Goal: Information Seeking & Learning: Learn about a topic

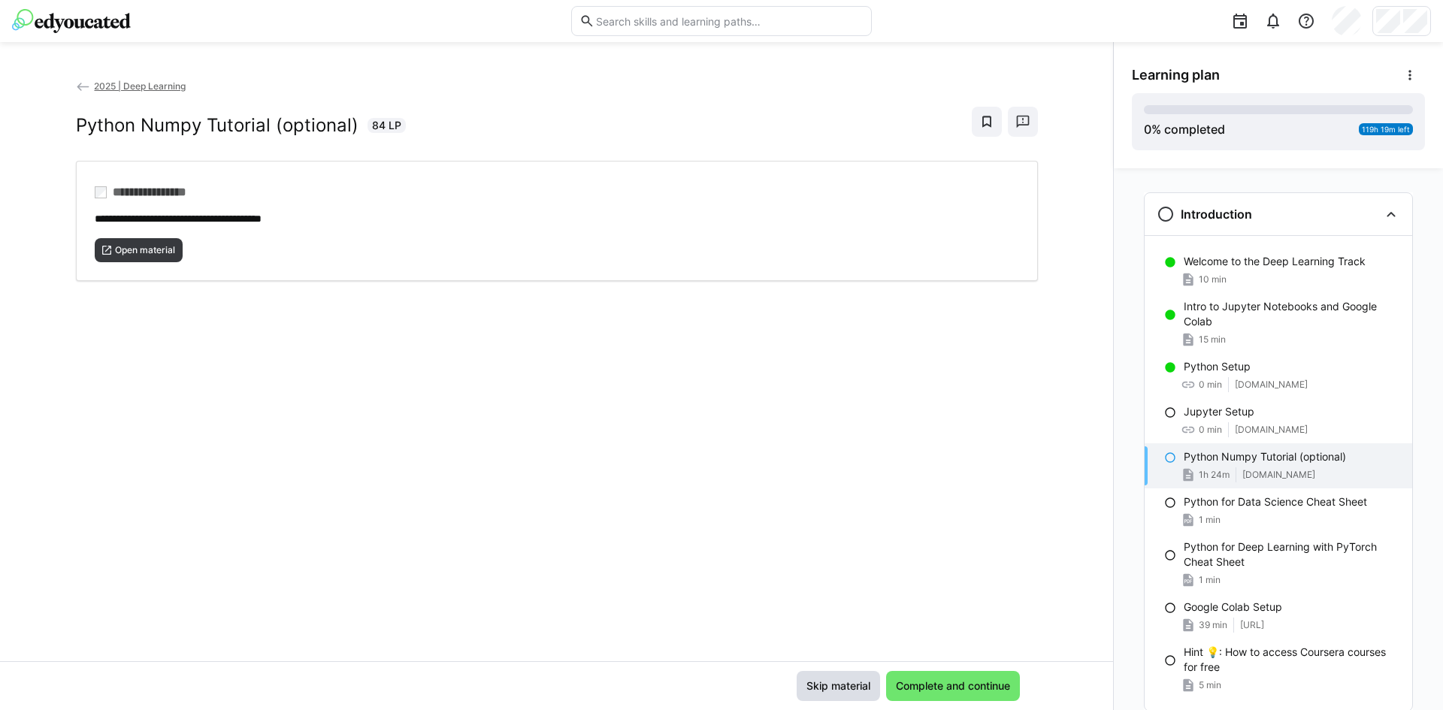
click at [834, 694] on span "Skip material" at bounding box center [838, 686] width 83 height 30
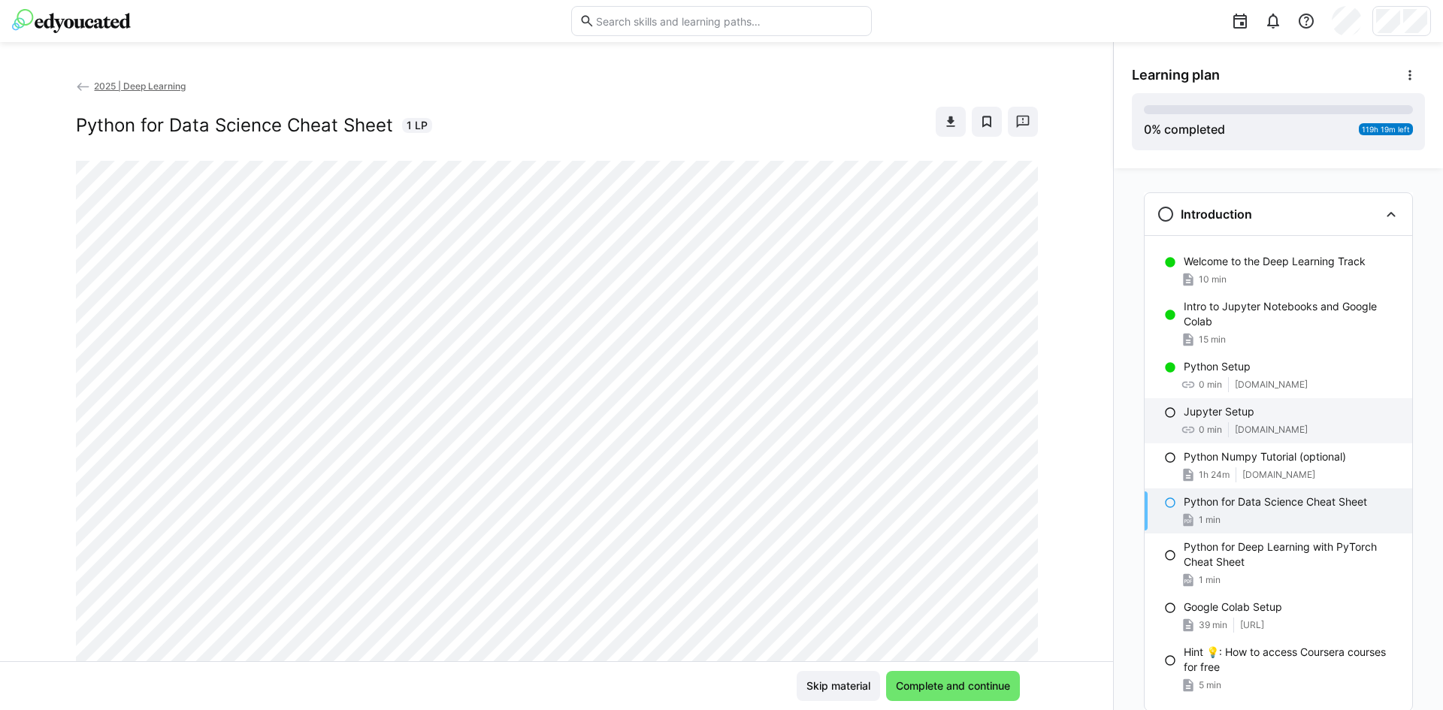
click at [1165, 414] on eds-icon at bounding box center [1170, 413] width 12 height 12
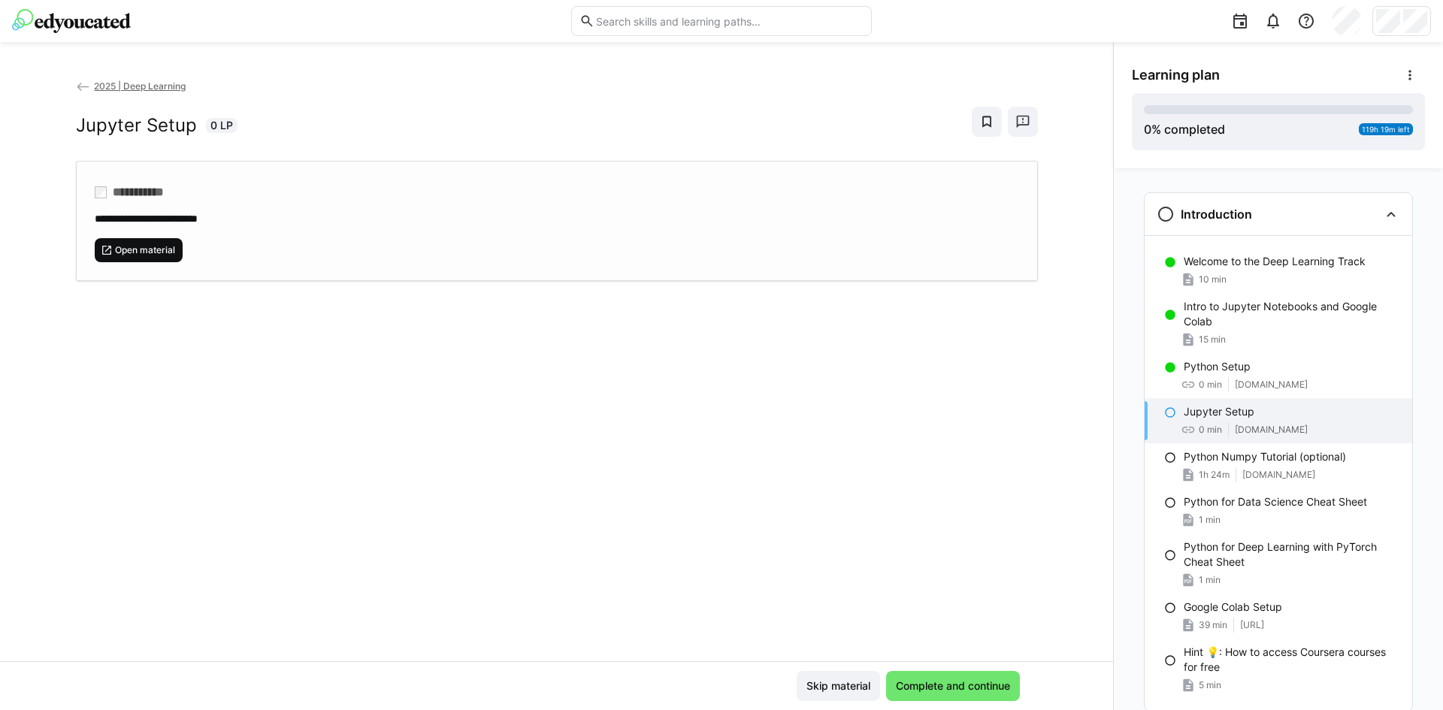
click at [137, 247] on span "Open material" at bounding box center [145, 250] width 63 height 12
click at [981, 682] on span "Complete and continue" at bounding box center [953, 686] width 119 height 15
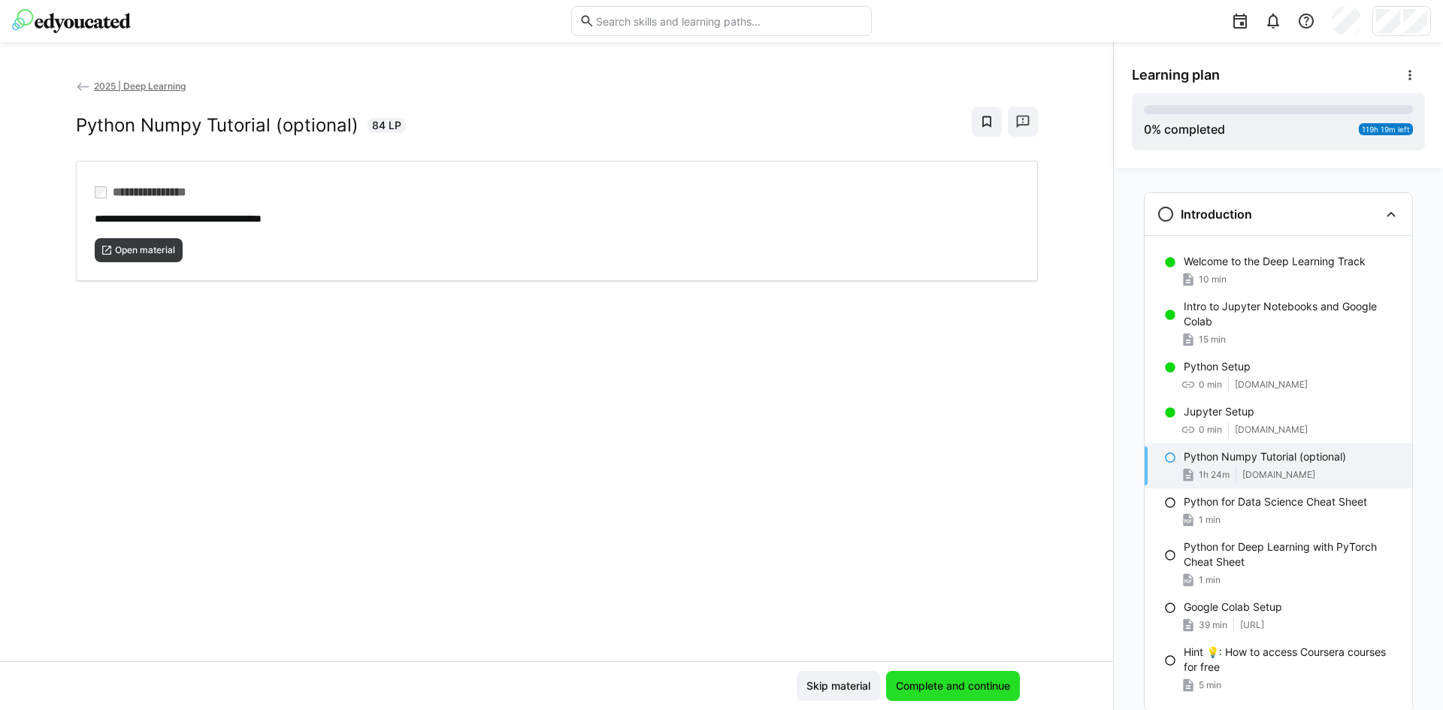
click at [982, 682] on span "Complete and continue" at bounding box center [953, 686] width 119 height 15
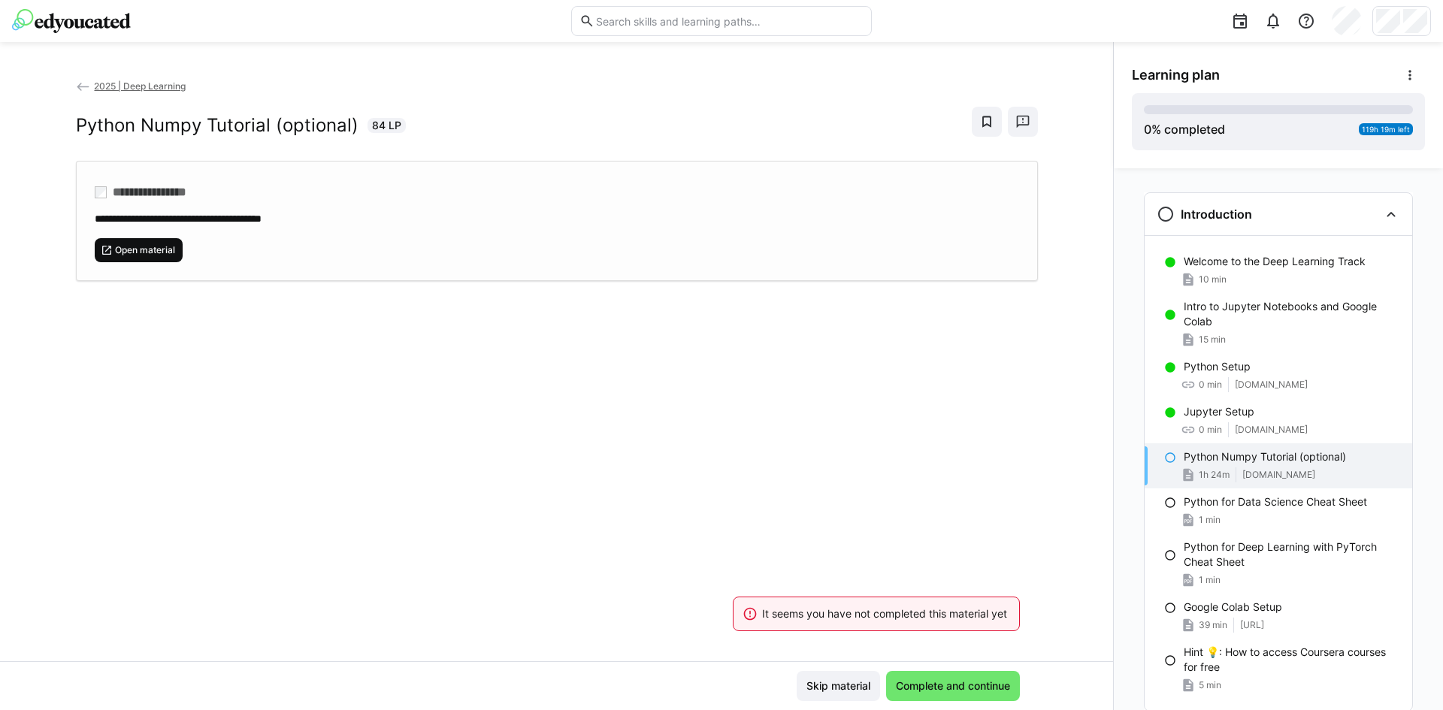
click at [146, 250] on span "Open material" at bounding box center [145, 250] width 63 height 12
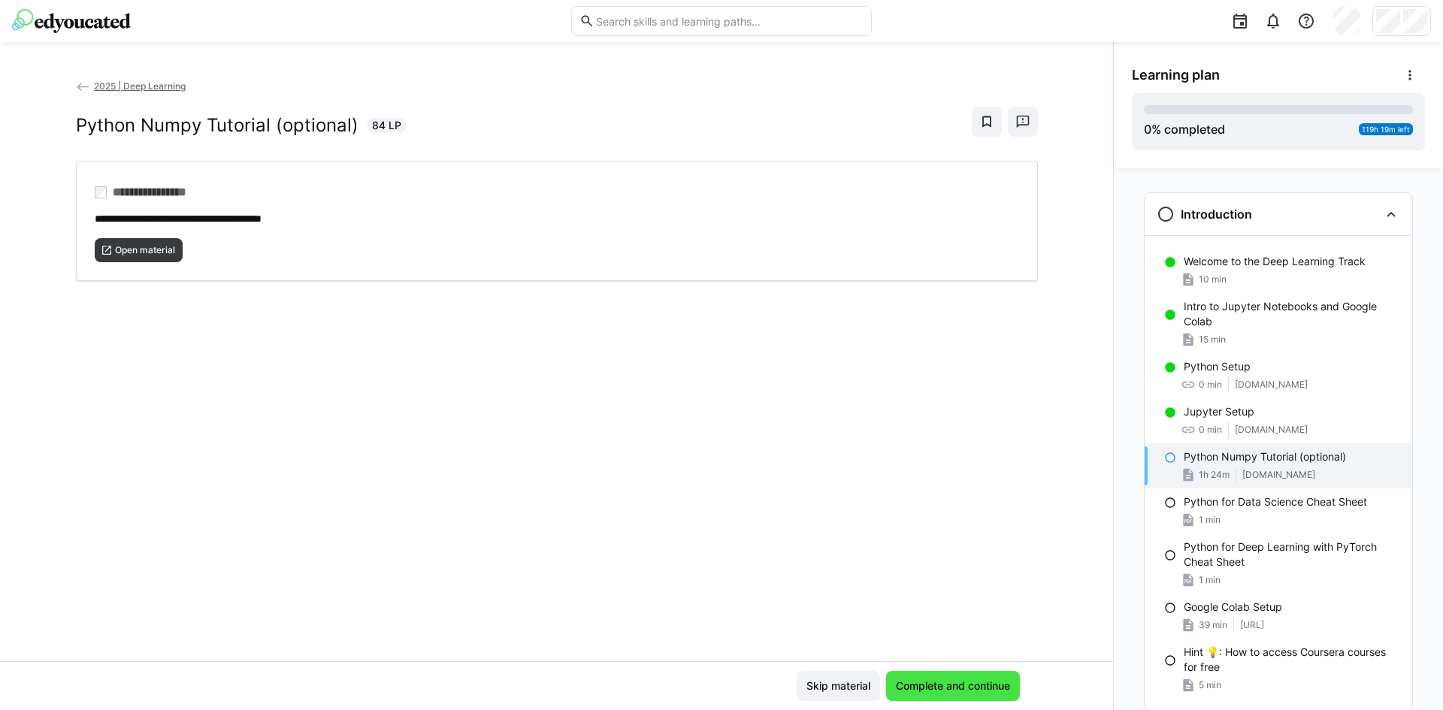
click at [993, 686] on span "Complete and continue" at bounding box center [953, 686] width 119 height 15
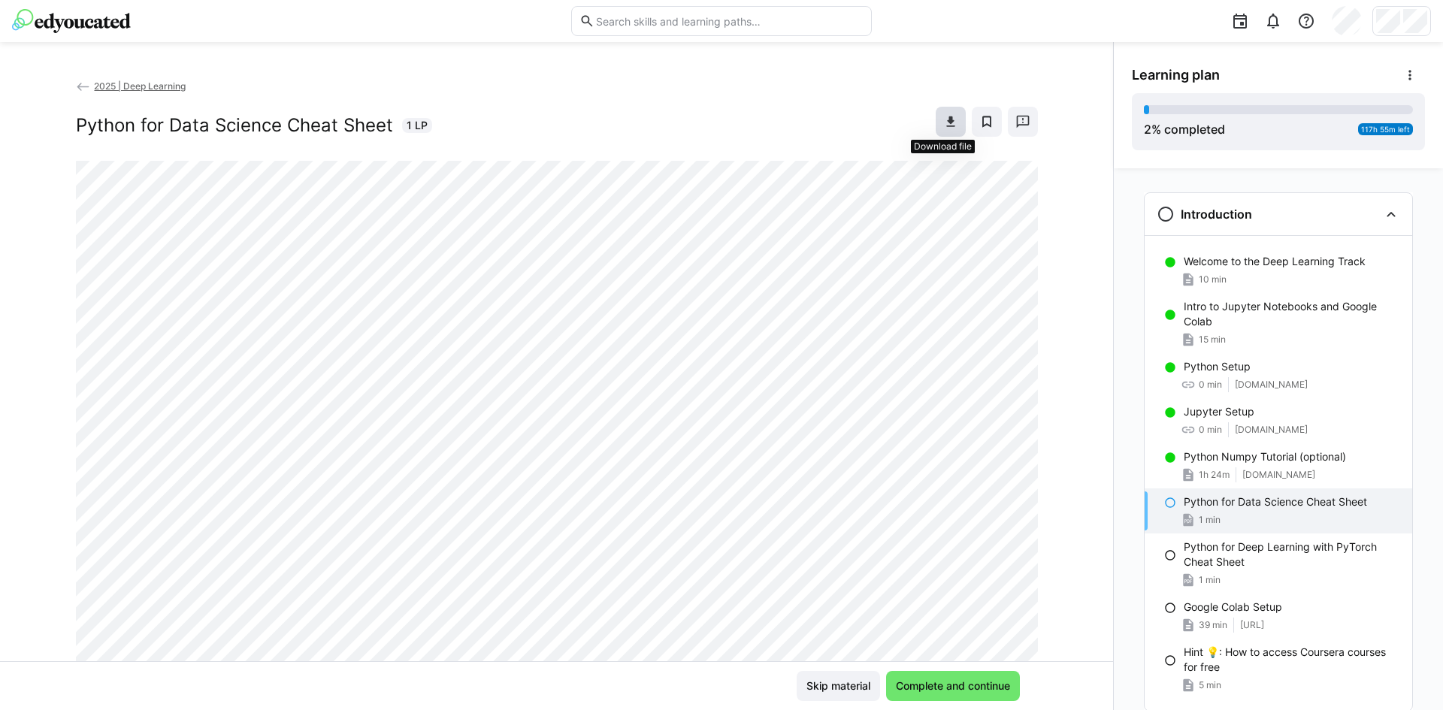
click at [943, 121] on eds-icon at bounding box center [950, 121] width 15 height 15
click at [946, 683] on span "Complete and continue" at bounding box center [953, 686] width 119 height 15
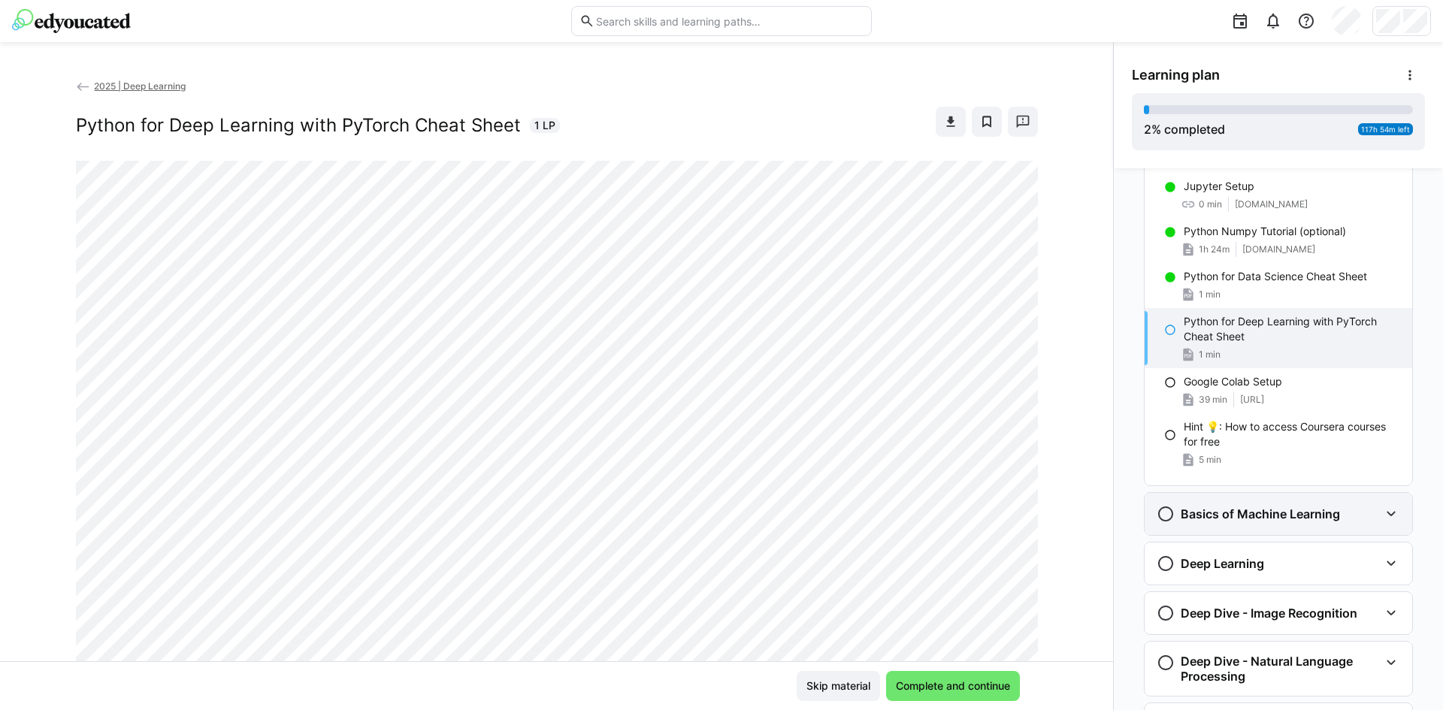
click at [1393, 511] on div "Basics of Machine Learning" at bounding box center [1279, 514] width 268 height 42
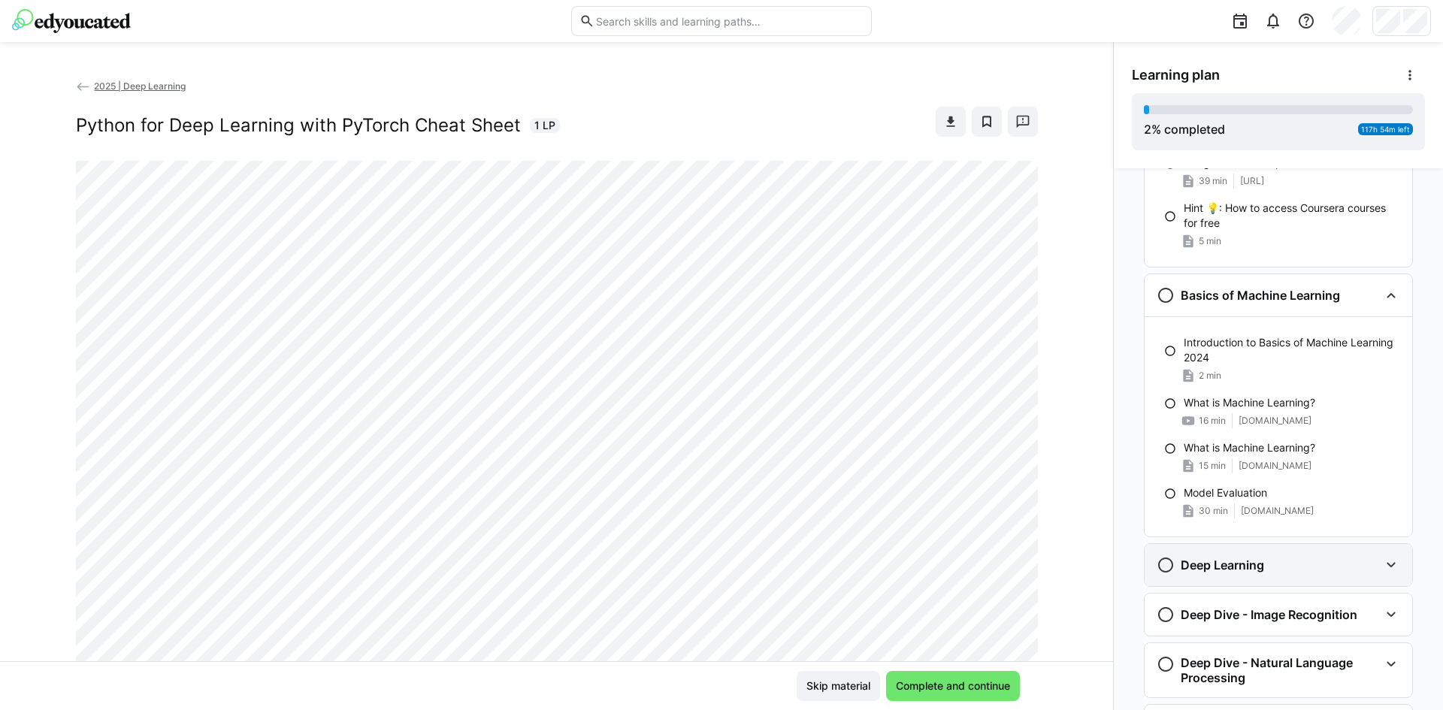
scroll to position [526, 0]
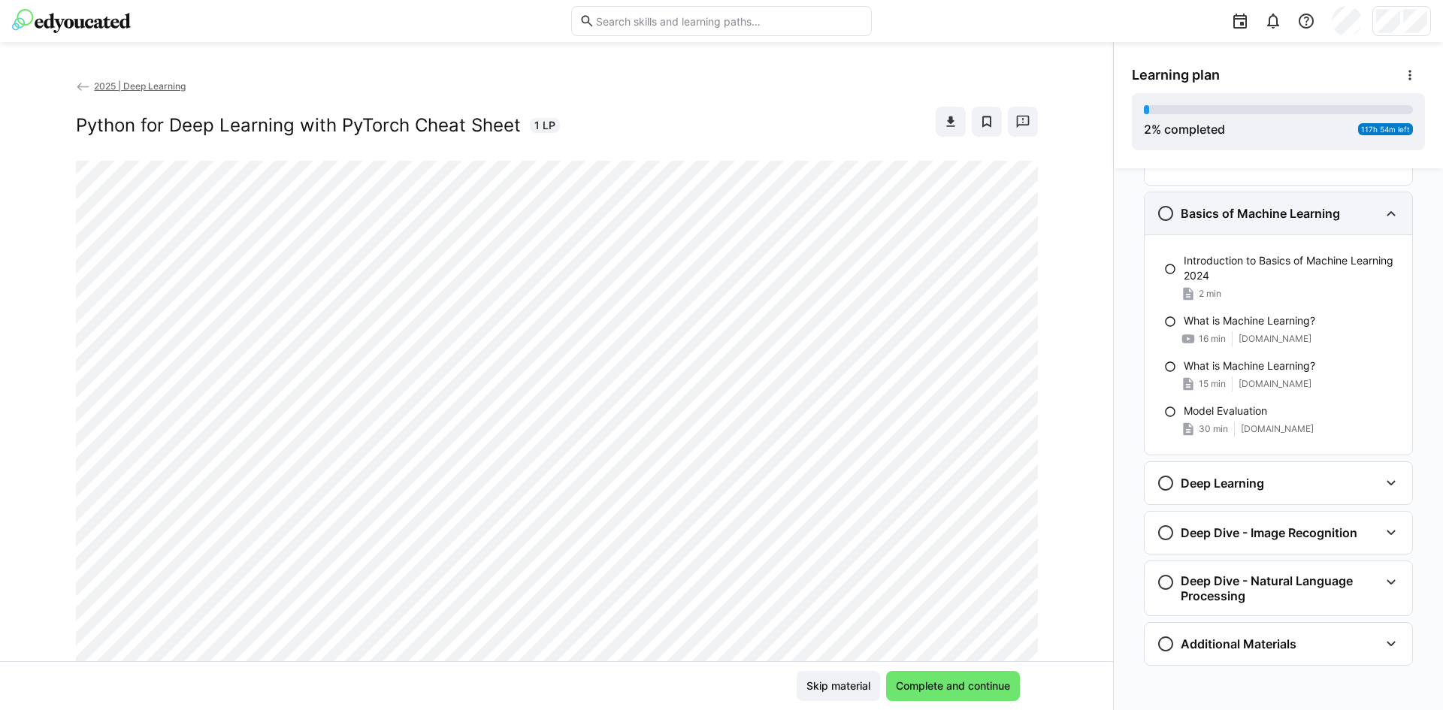
click at [1385, 222] on div "Basics of Machine Learning" at bounding box center [1279, 213] width 268 height 42
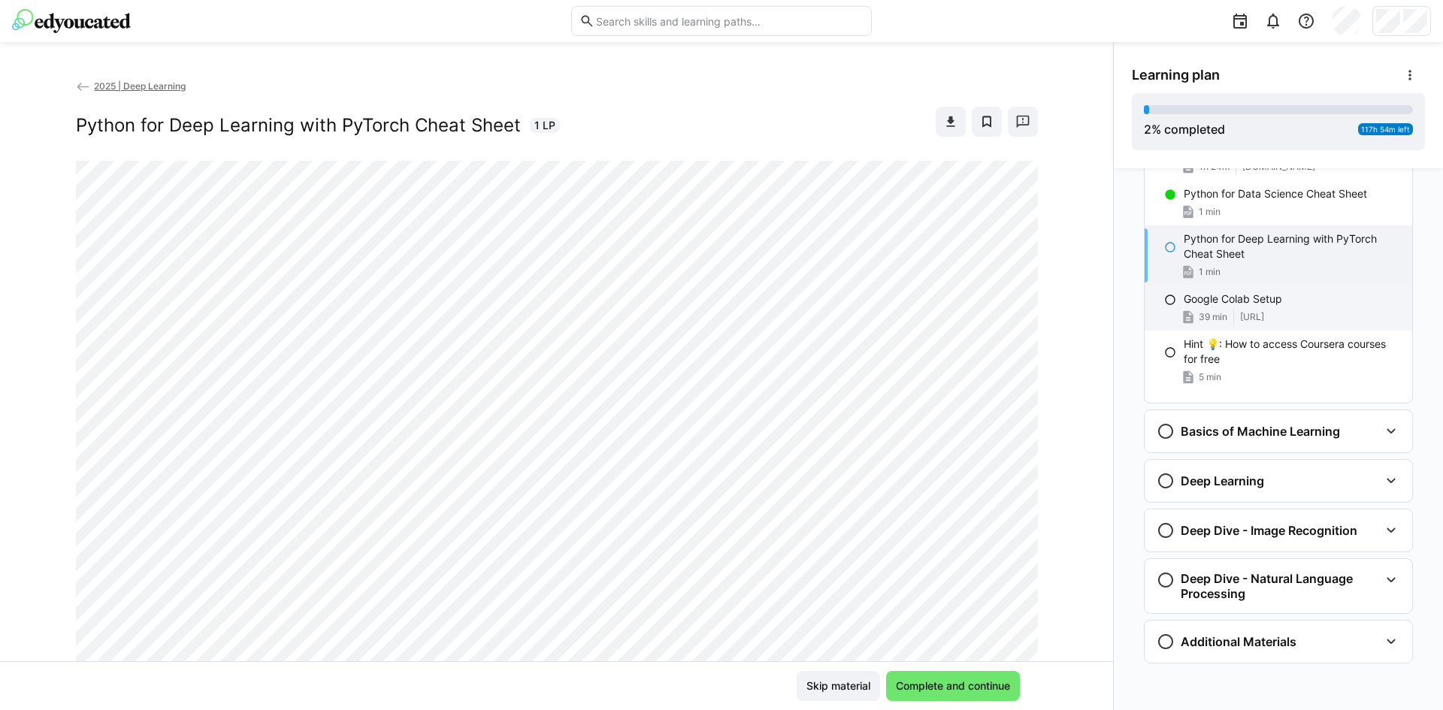
scroll to position [308, 0]
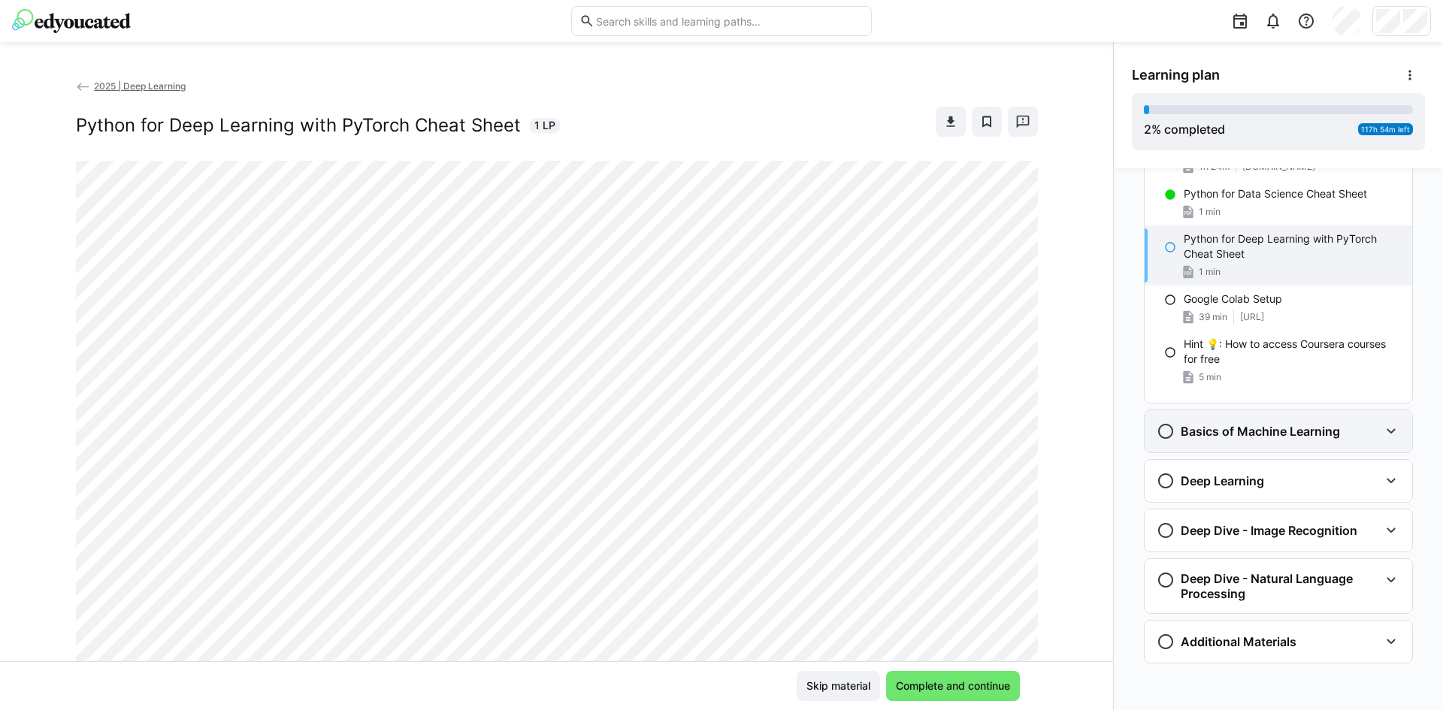
click at [1382, 435] on eds-icon at bounding box center [1391, 431] width 18 height 18
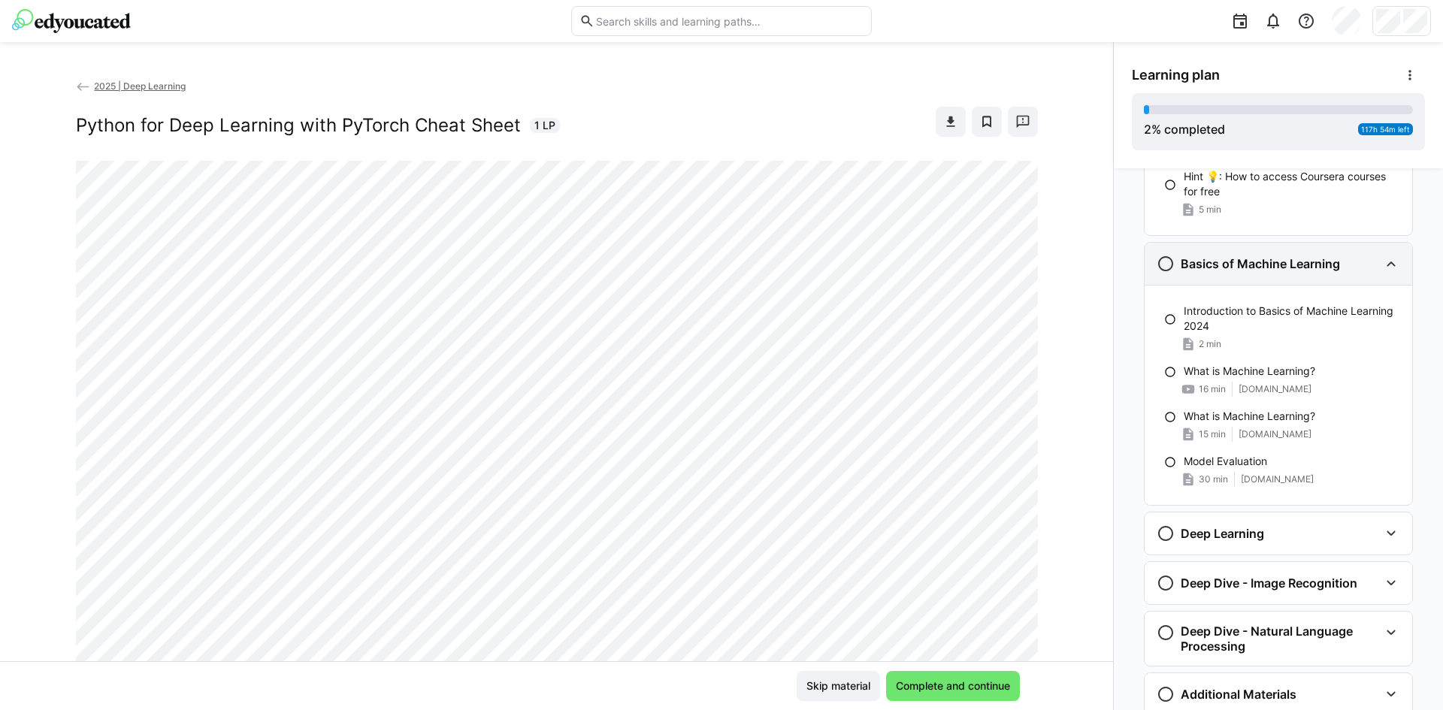
scroll to position [526, 0]
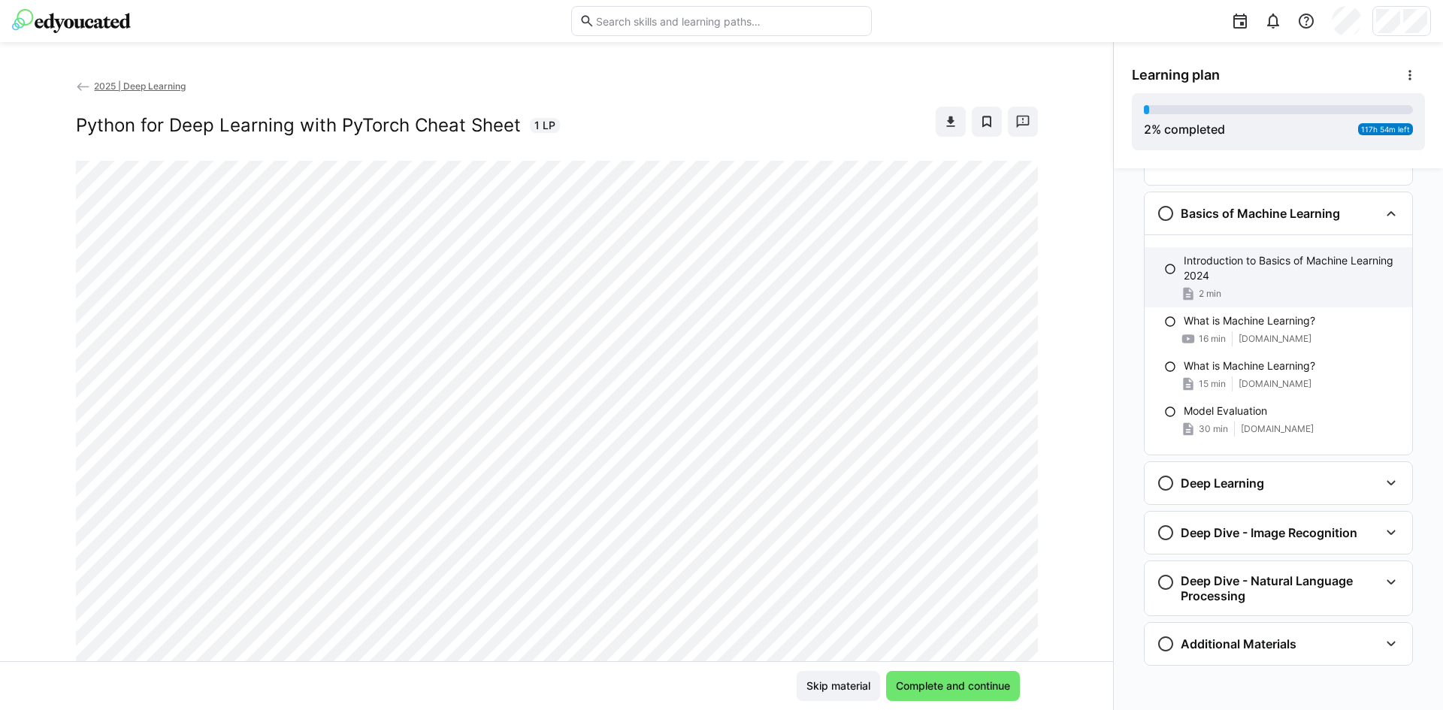
click at [1299, 282] on p "Introduction to Basics of Machine Learning 2024" at bounding box center [1292, 268] width 216 height 30
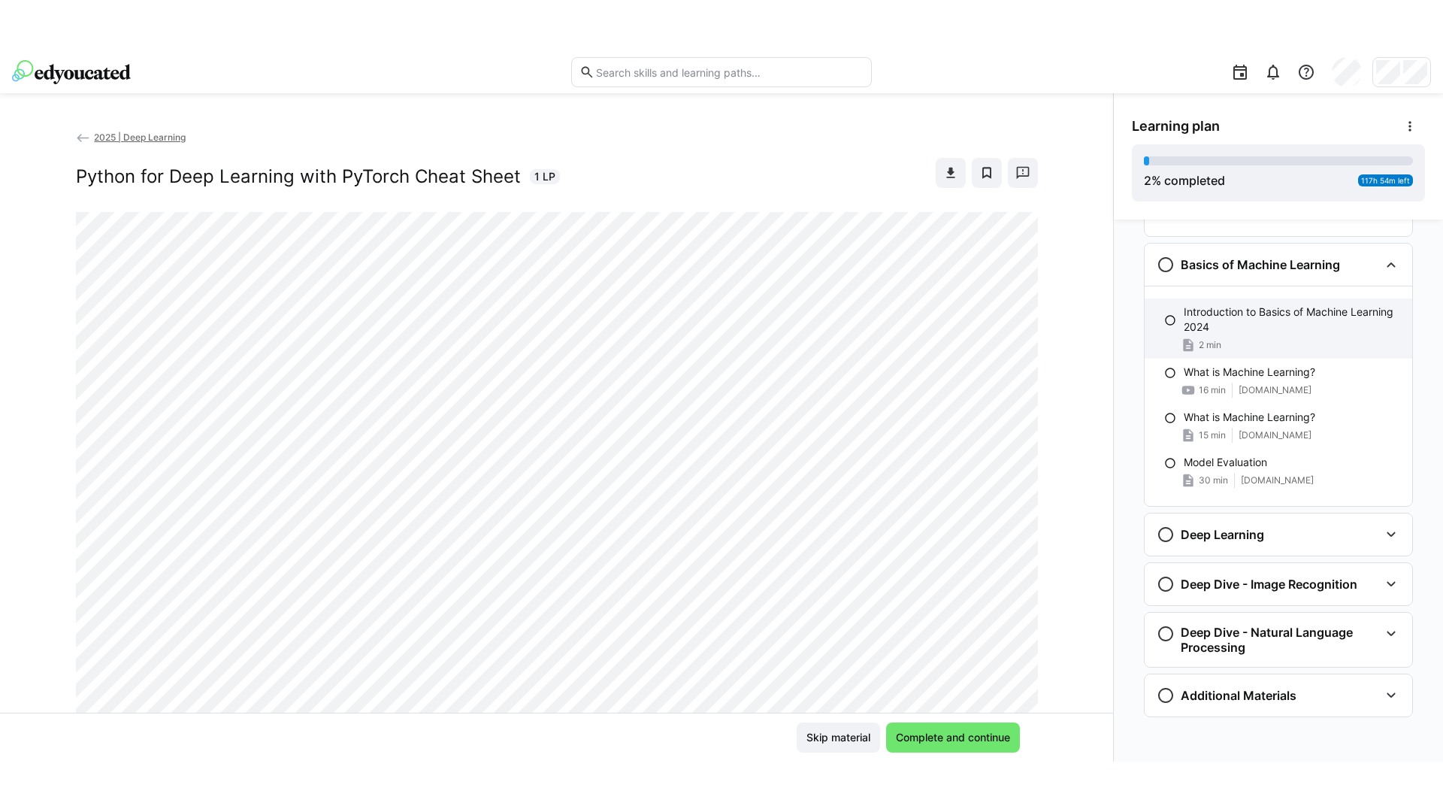
scroll to position [528, 0]
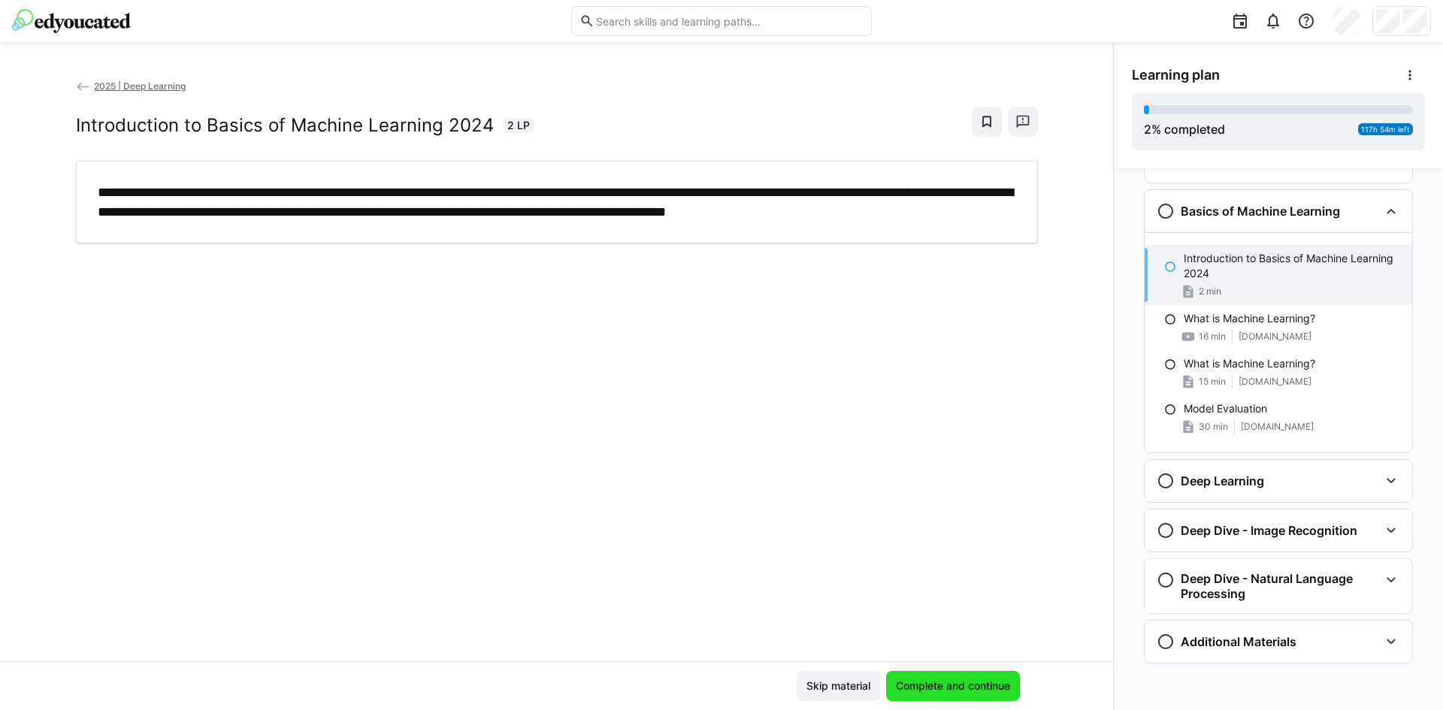
click at [958, 692] on span "Complete and continue" at bounding box center [953, 686] width 119 height 15
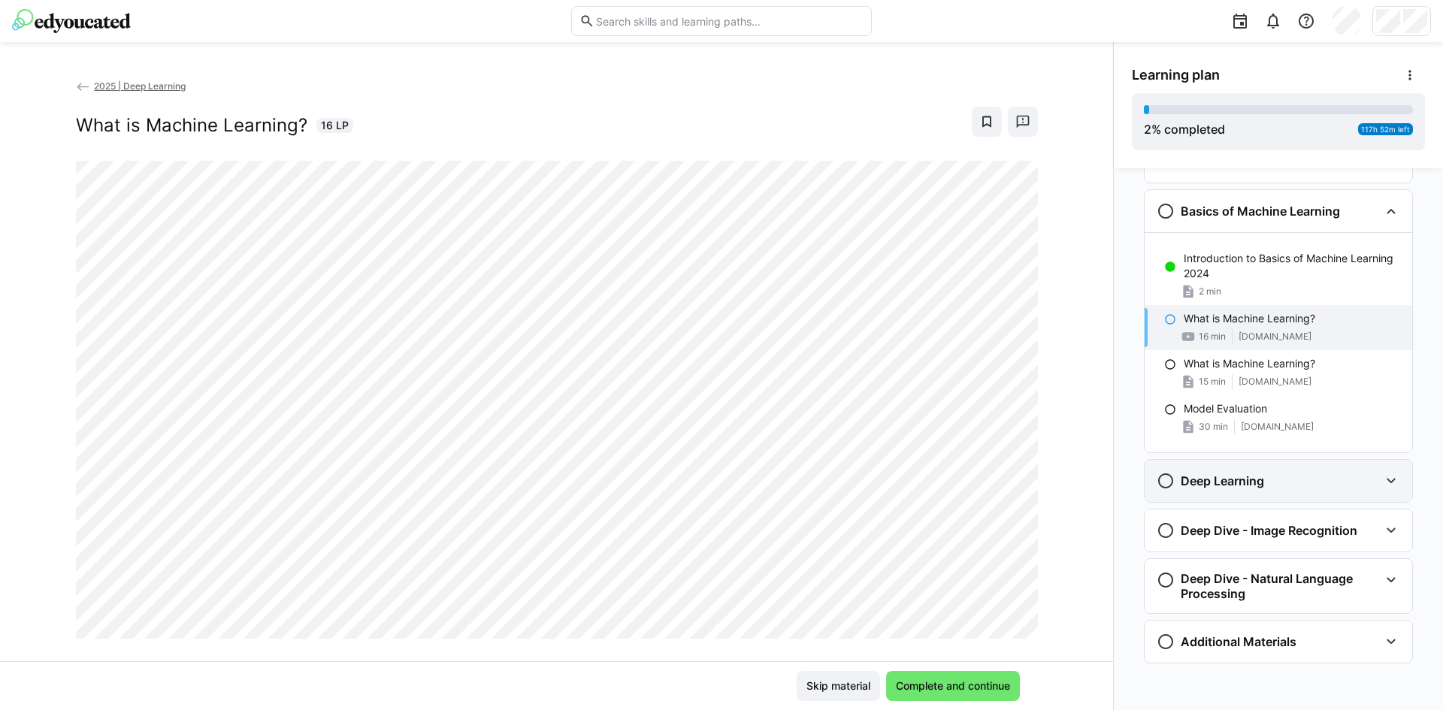
click at [1388, 478] on eds-icon at bounding box center [1391, 481] width 18 height 18
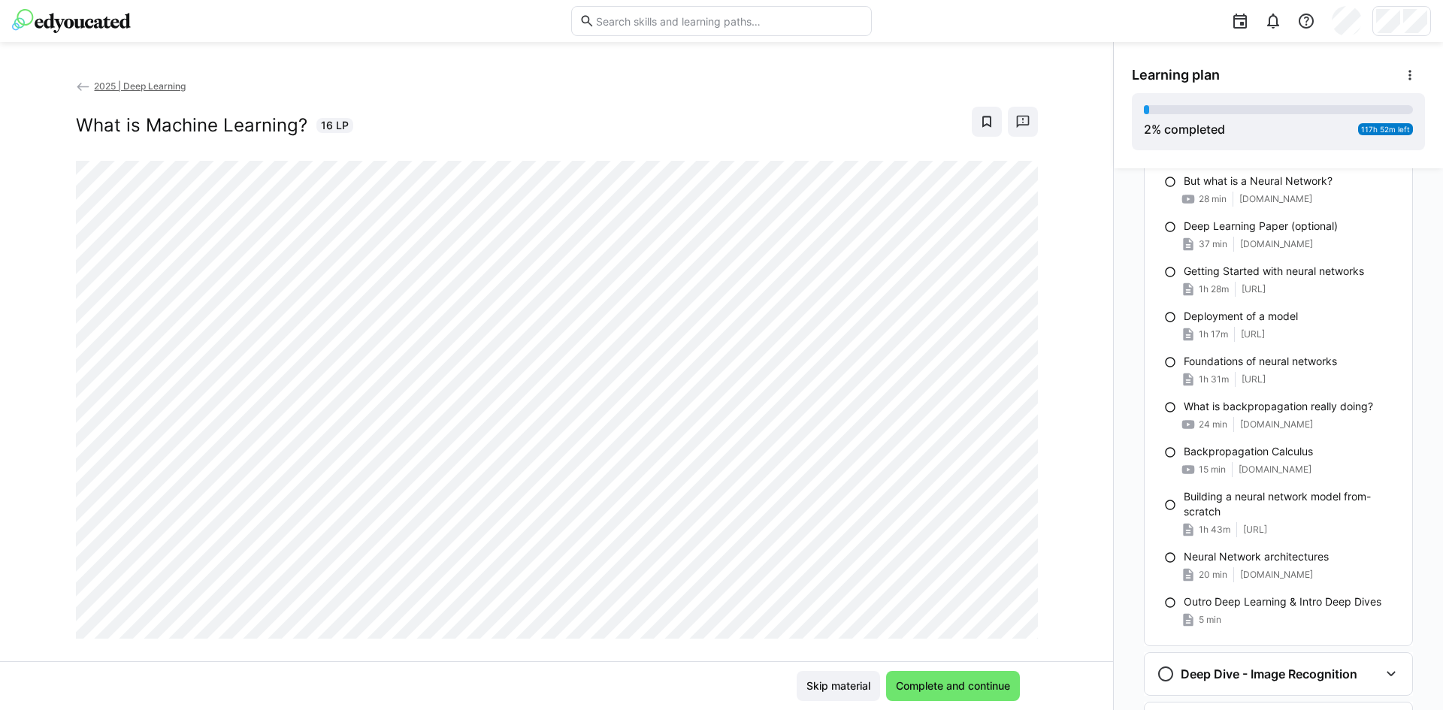
scroll to position [979, 0]
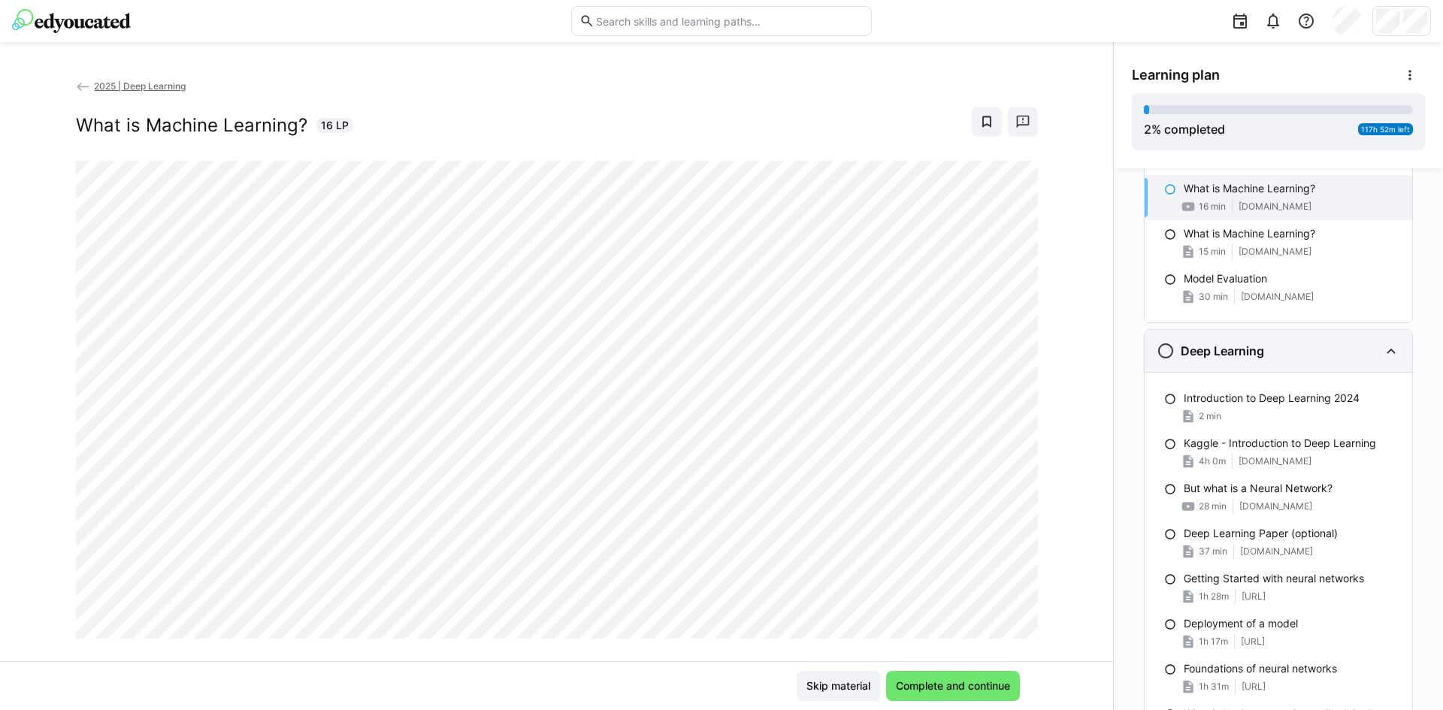
click at [1382, 349] on eds-icon at bounding box center [1391, 351] width 18 height 18
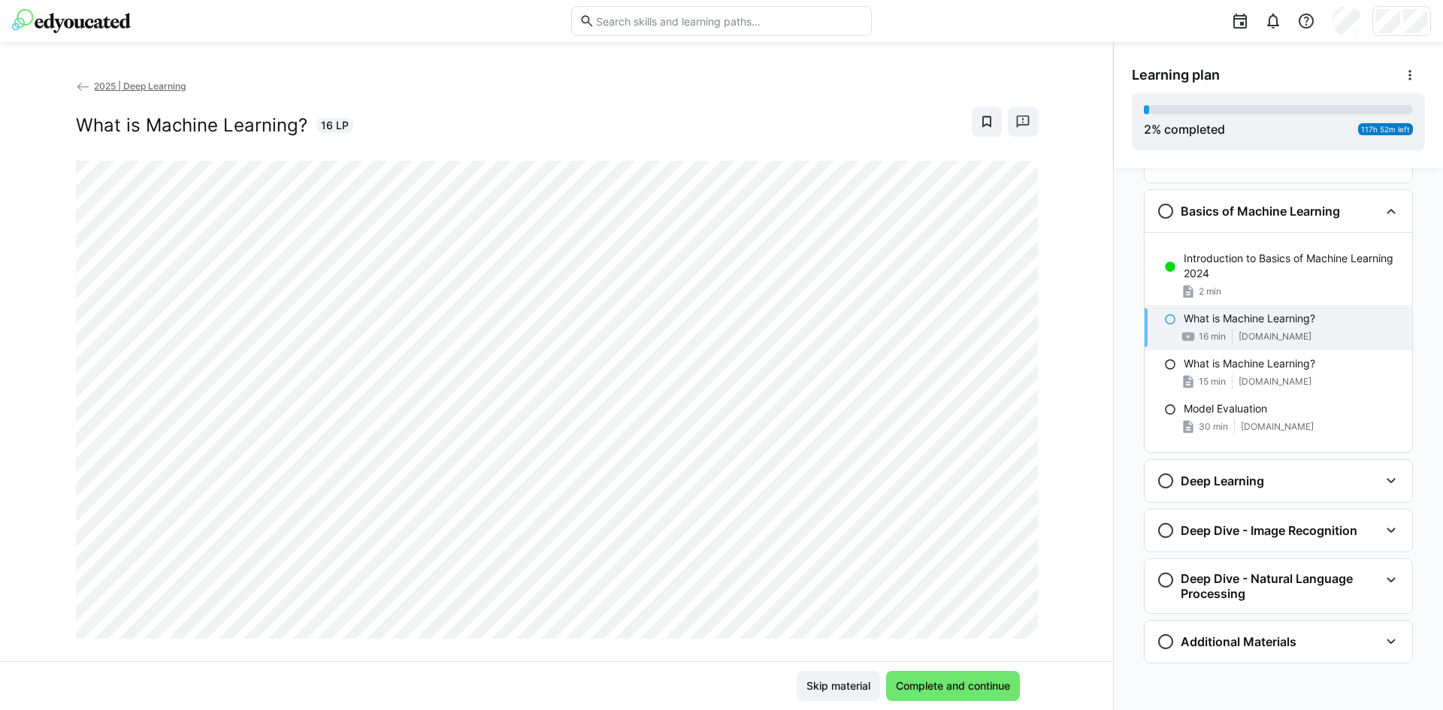
scroll to position [528, 0]
click at [1387, 536] on eds-icon at bounding box center [1391, 531] width 18 height 18
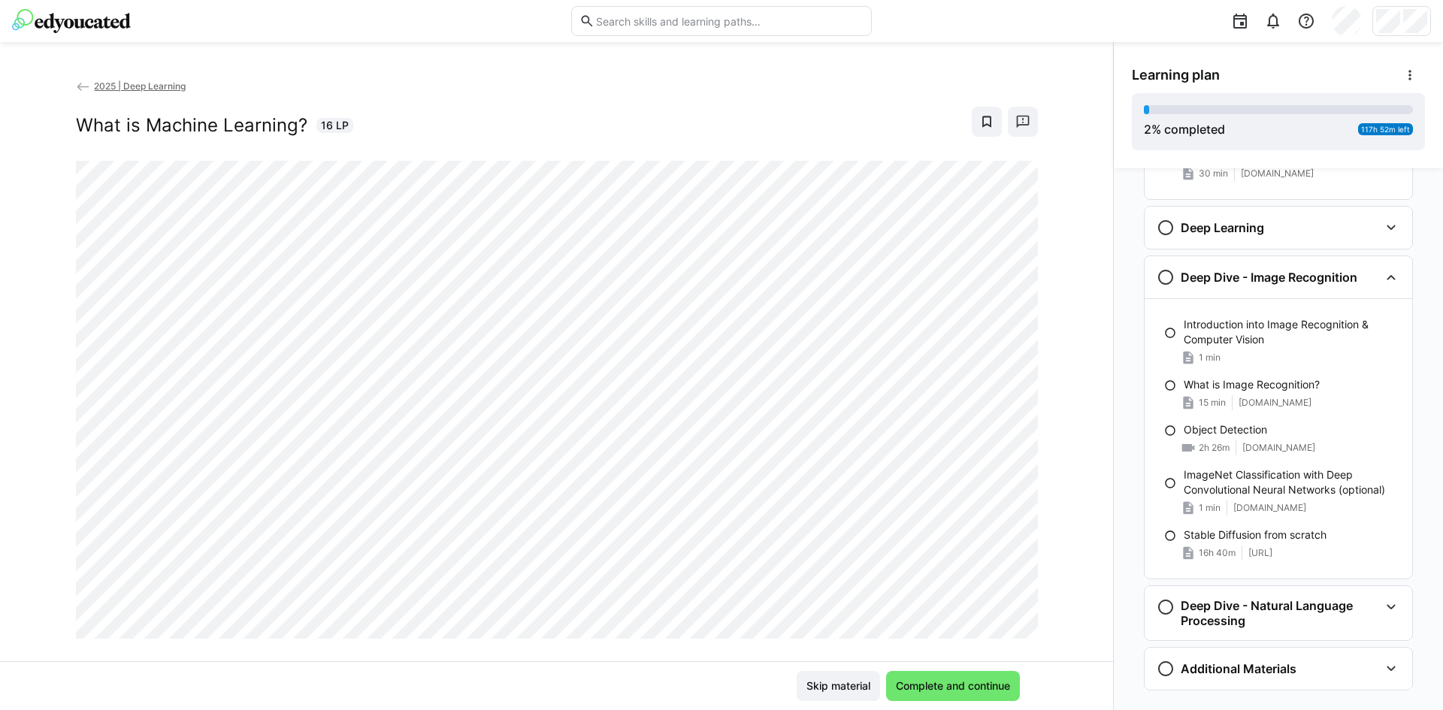
scroll to position [809, 0]
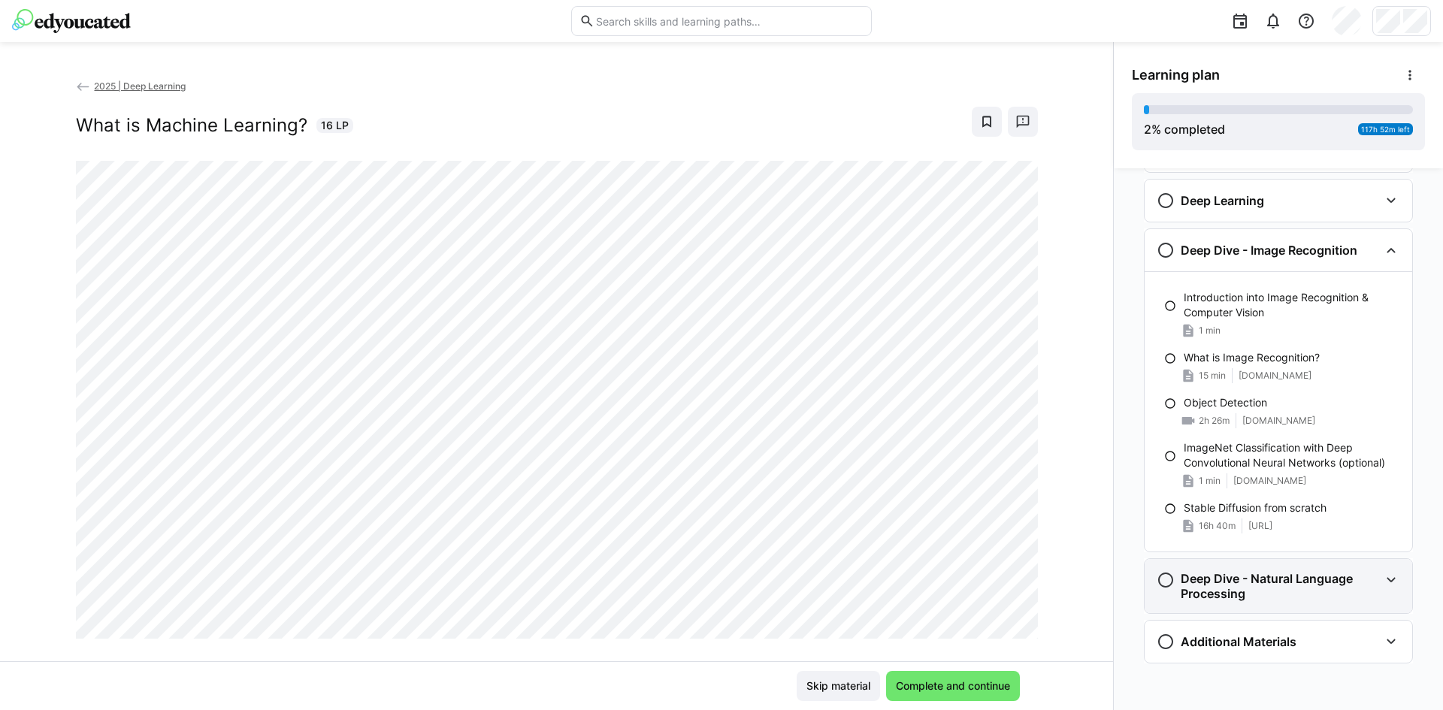
click at [1385, 583] on eds-icon at bounding box center [1391, 580] width 18 height 18
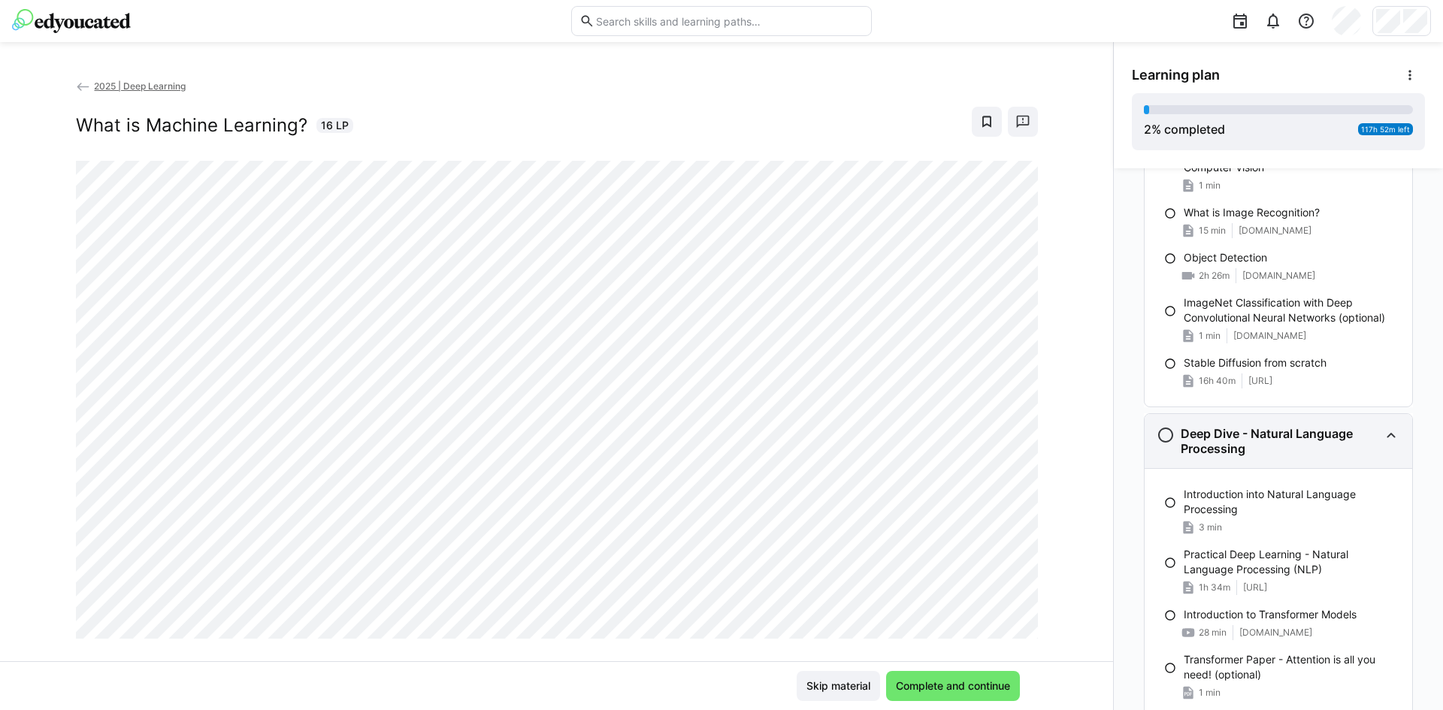
click at [1362, 443] on h3 "Deep Dive - Natural Language Processing" at bounding box center [1280, 441] width 198 height 30
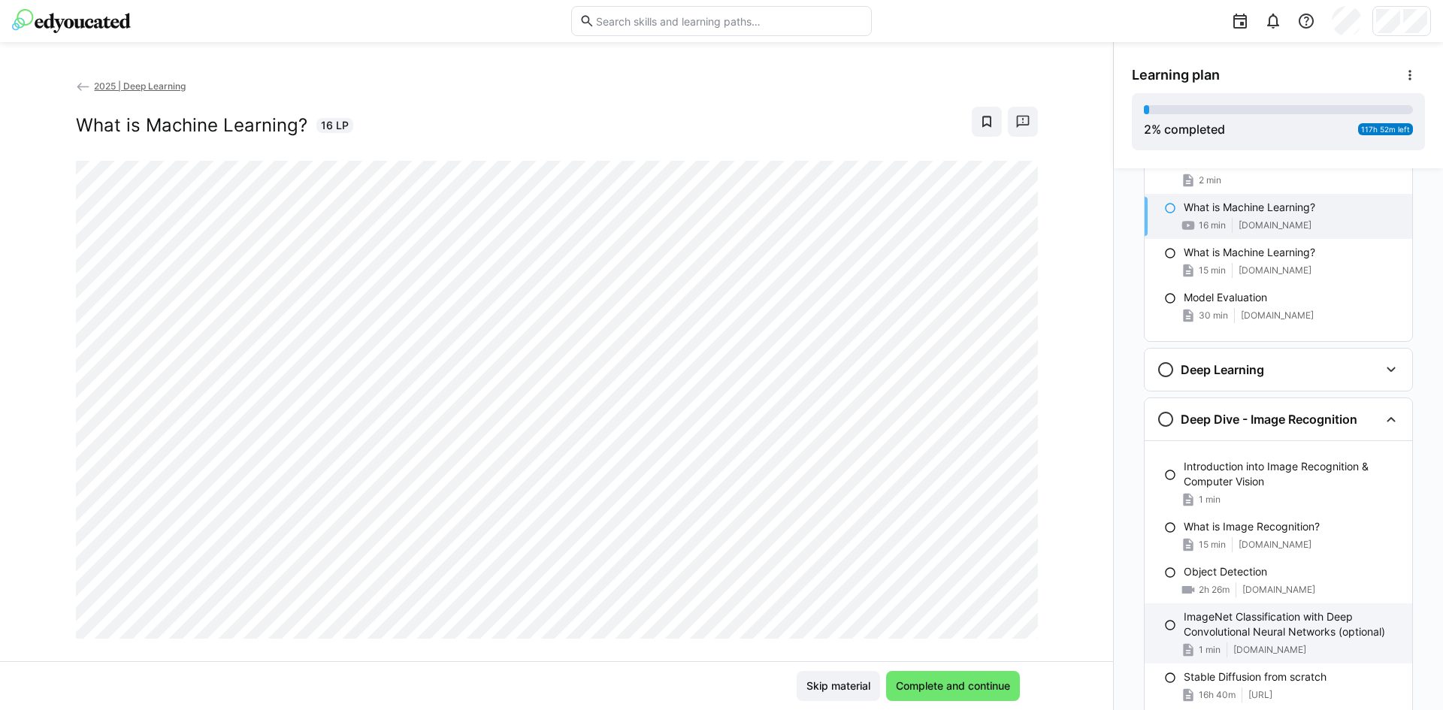
scroll to position [433, 0]
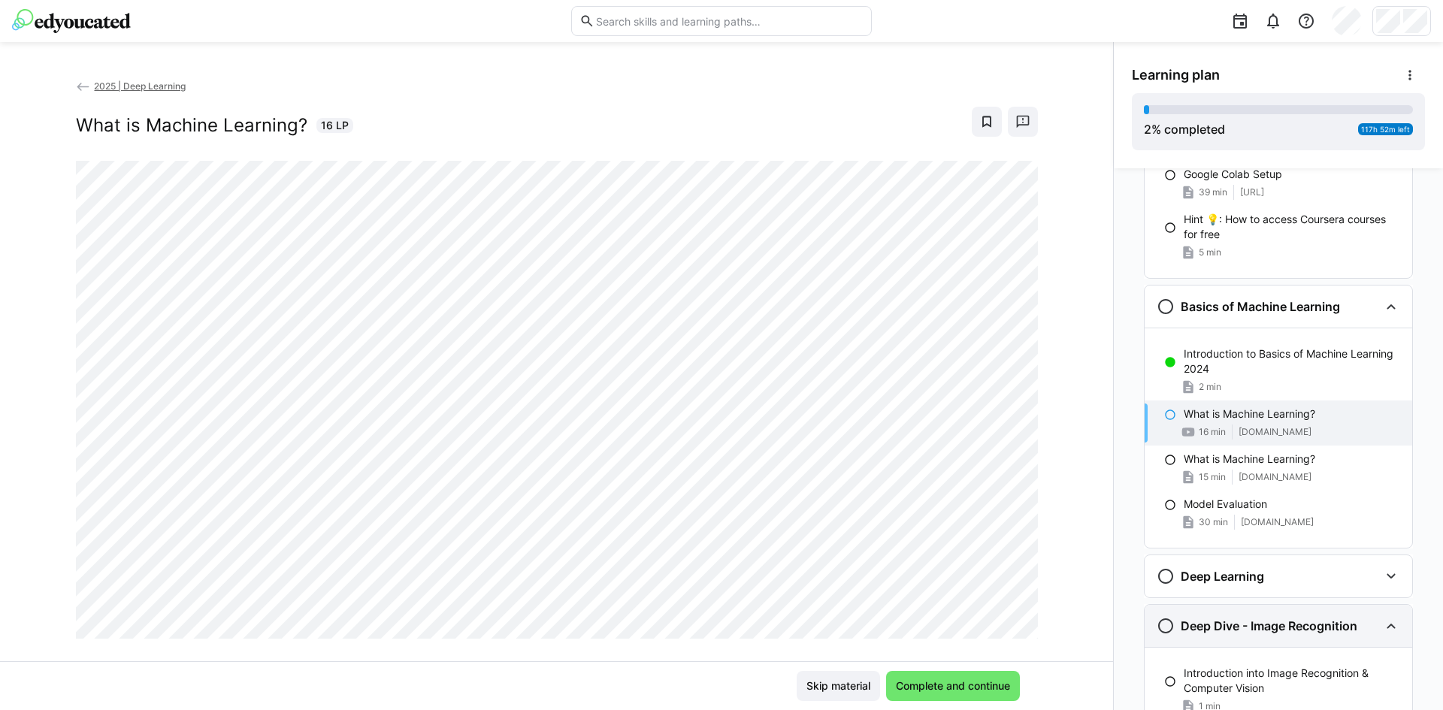
click at [1369, 629] on div "Deep Dive - Image Recognition" at bounding box center [1268, 626] width 222 height 18
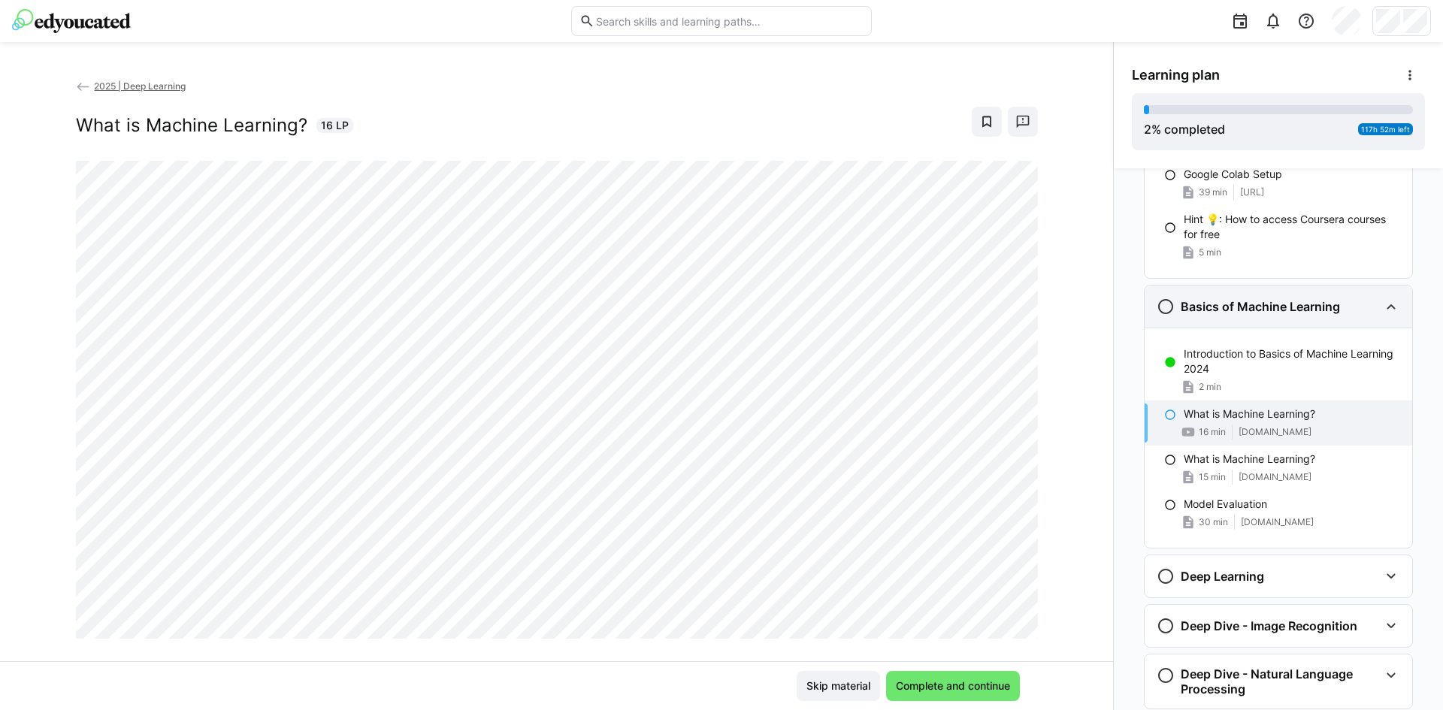
click at [1382, 310] on eds-icon at bounding box center [1391, 307] width 18 height 18
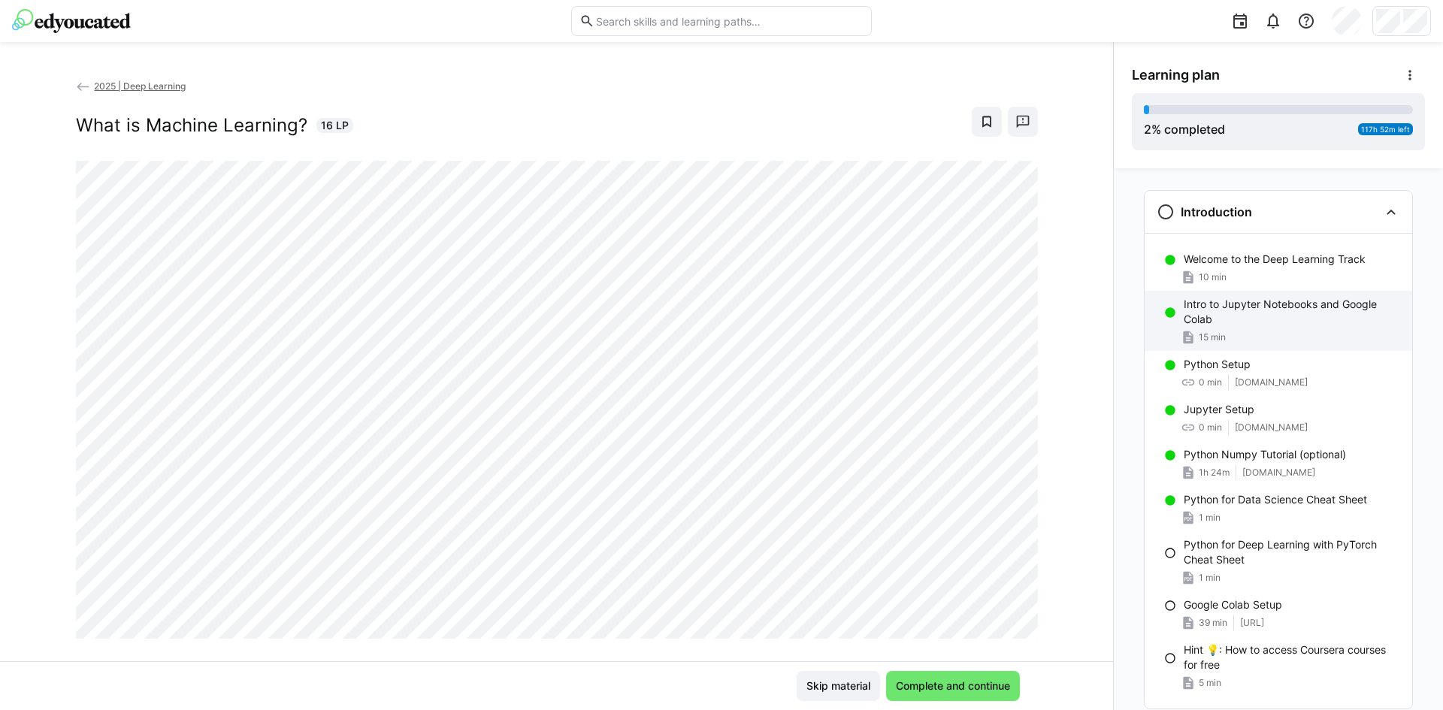
scroll to position [0, 0]
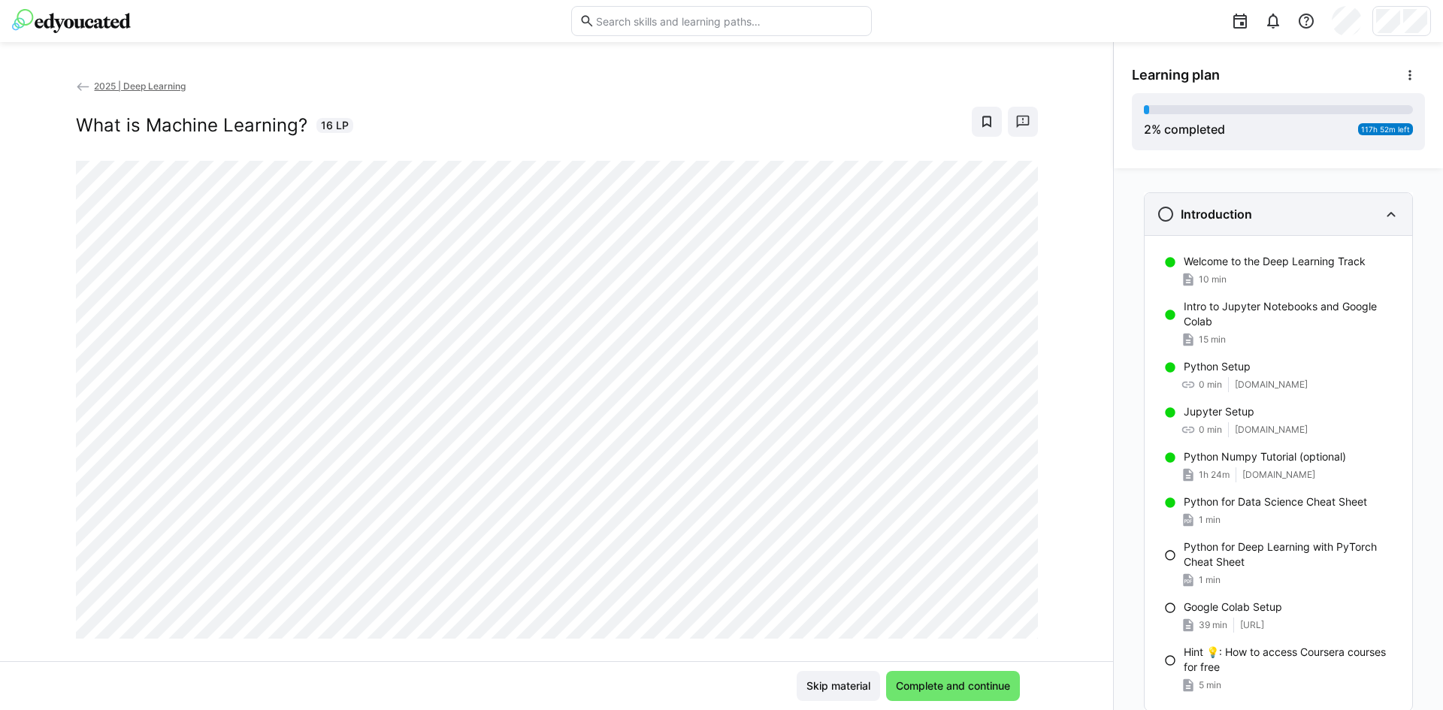
click at [1390, 213] on eds-icon at bounding box center [1391, 214] width 18 height 18
